Goal: Navigation & Orientation: Find specific page/section

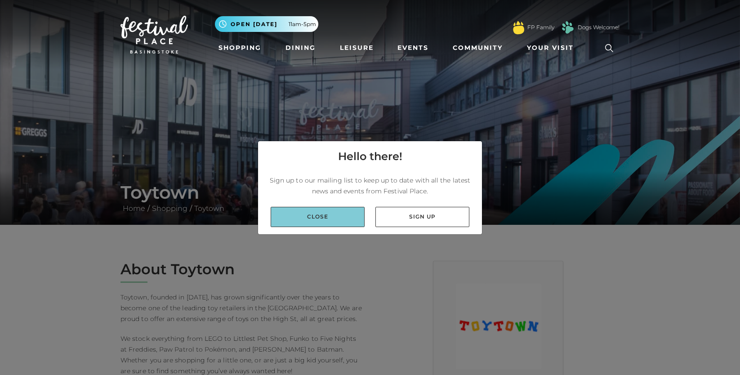
click at [345, 219] on link "Close" at bounding box center [317, 217] width 94 height 20
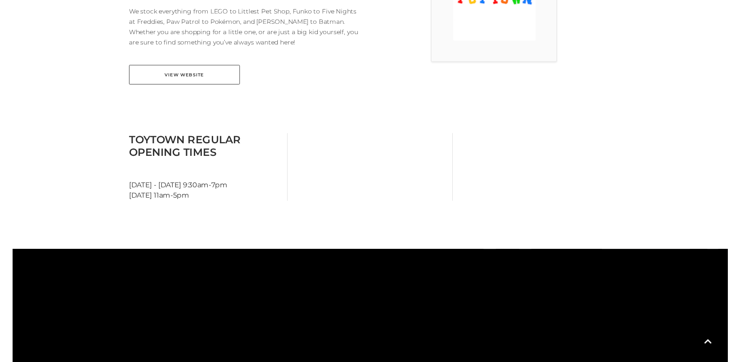
scroll to position [313, 0]
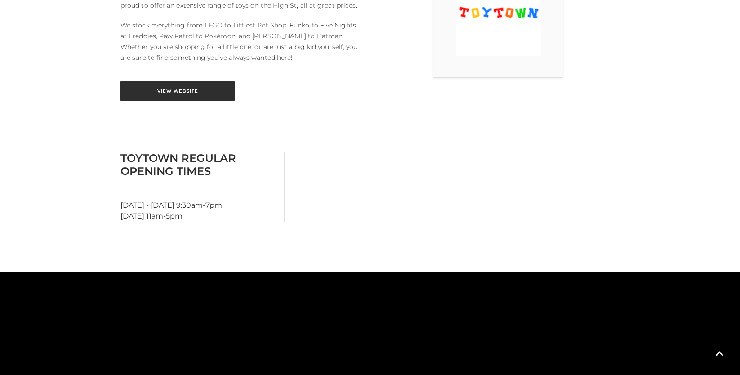
click at [204, 92] on link "View Website" at bounding box center [177, 91] width 115 height 20
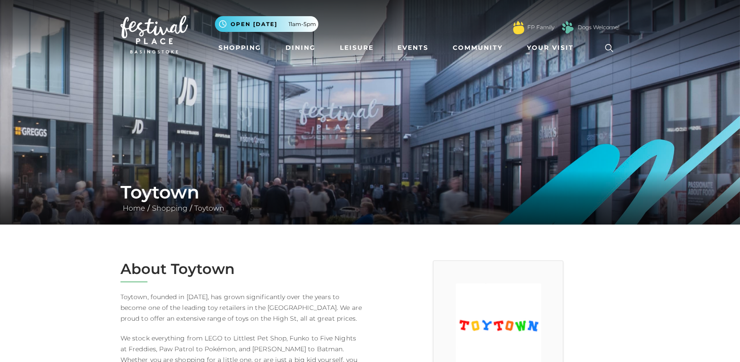
scroll to position [0, 0]
click at [250, 44] on link "Shopping" at bounding box center [240, 48] width 50 height 17
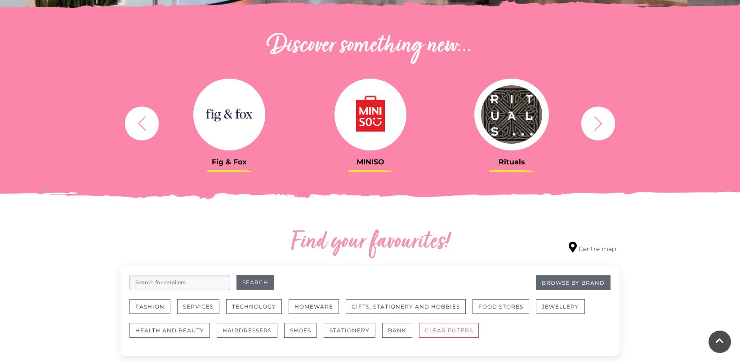
scroll to position [309, 0]
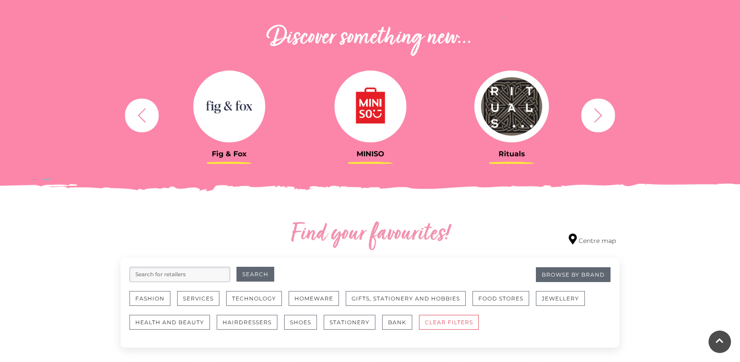
click at [234, 111] on img at bounding box center [229, 107] width 72 height 72
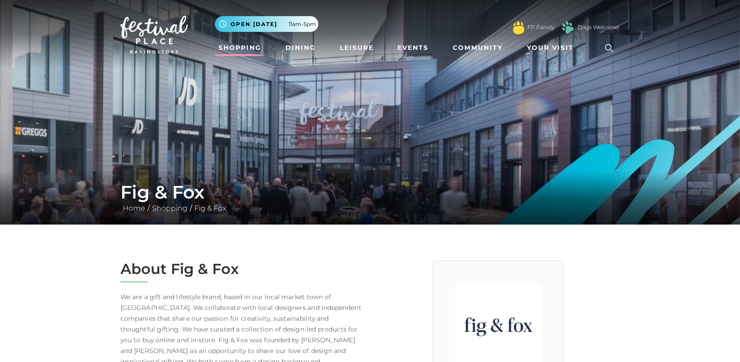
click at [253, 48] on link "Shopping" at bounding box center [240, 48] width 50 height 17
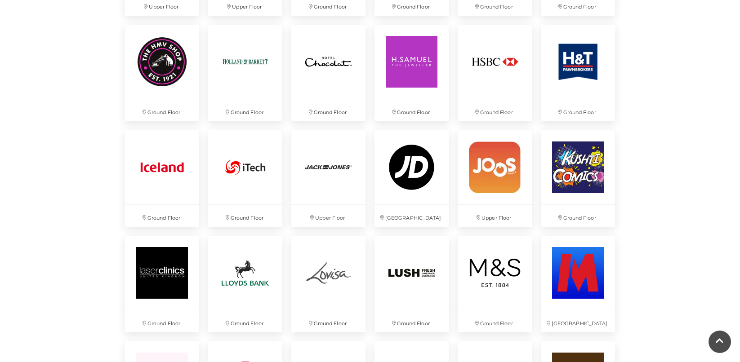
scroll to position [1283, 0]
click at [569, 155] on img at bounding box center [577, 167] width 78 height 78
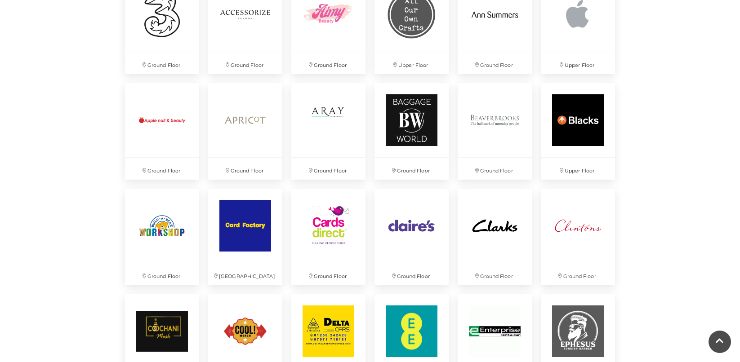
scroll to position [598, 0]
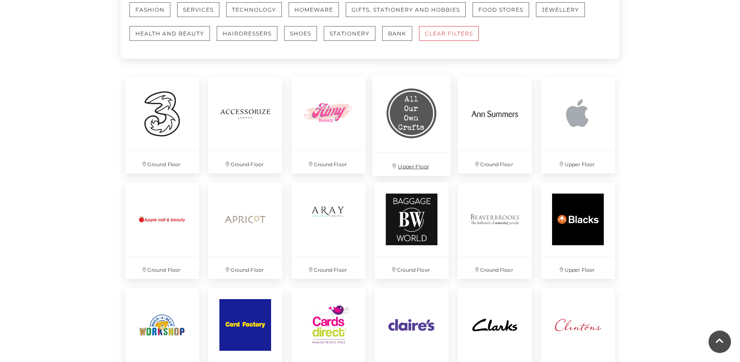
click at [385, 128] on img at bounding box center [411, 114] width 78 height 78
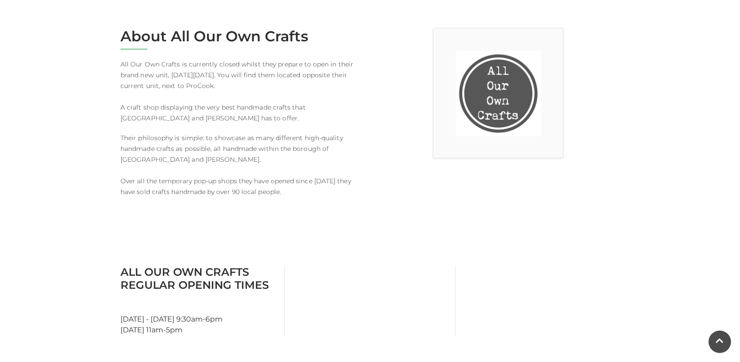
scroll to position [217, 0]
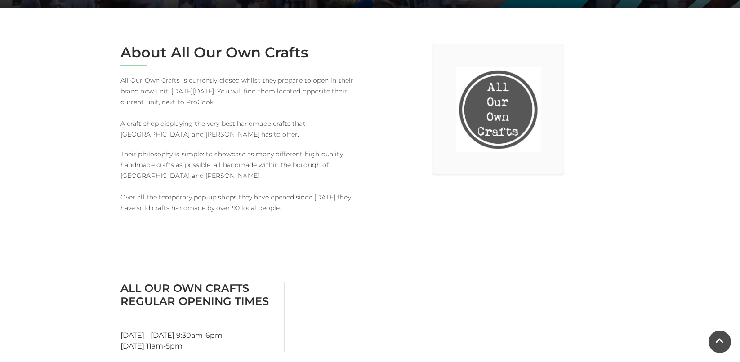
click at [490, 126] on img at bounding box center [498, 109] width 85 height 85
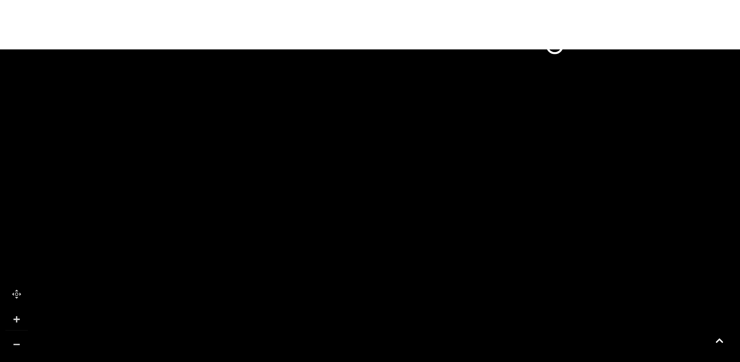
scroll to position [575, 0]
